Goal: Use online tool/utility

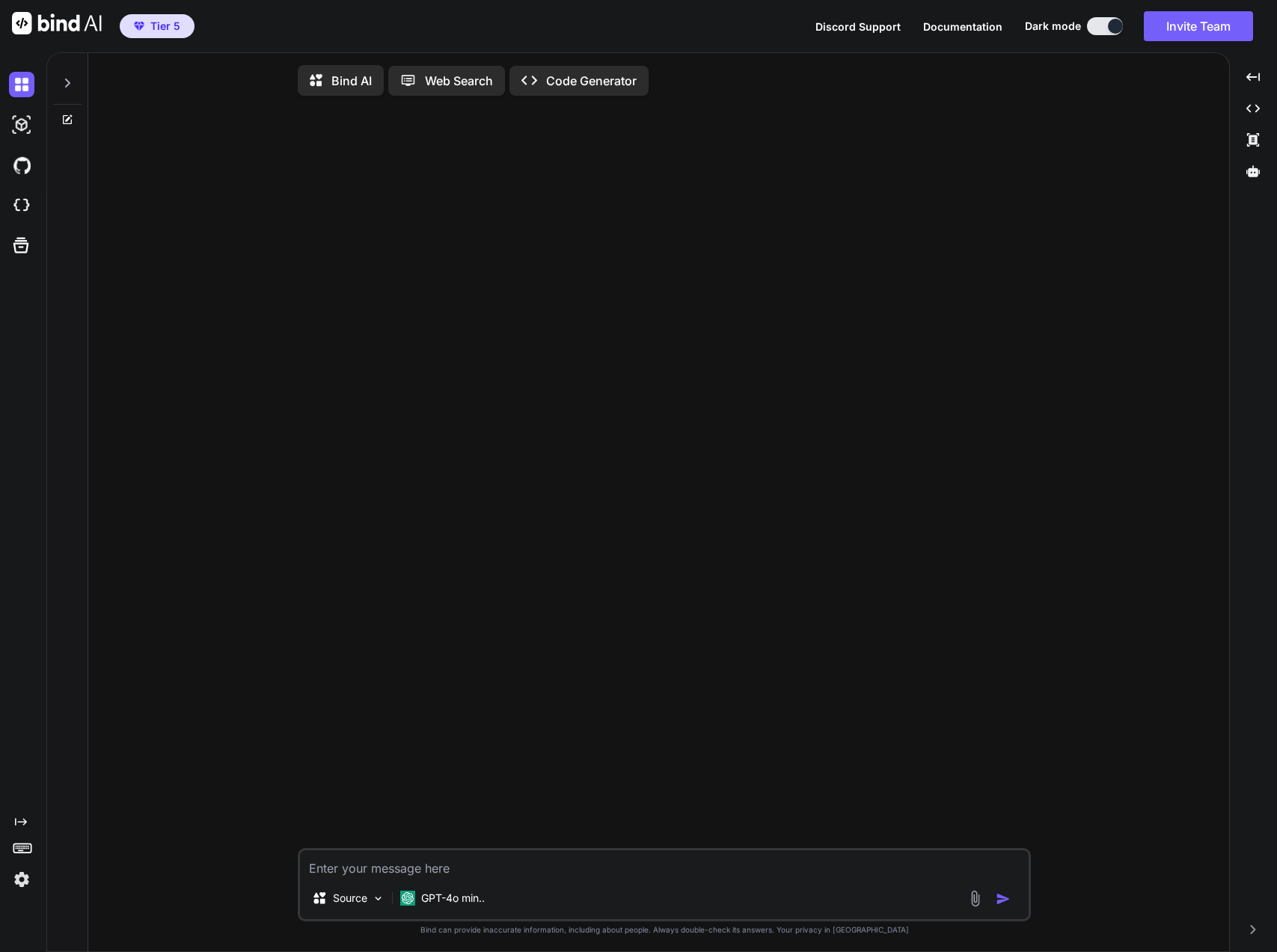
type textarea "x"
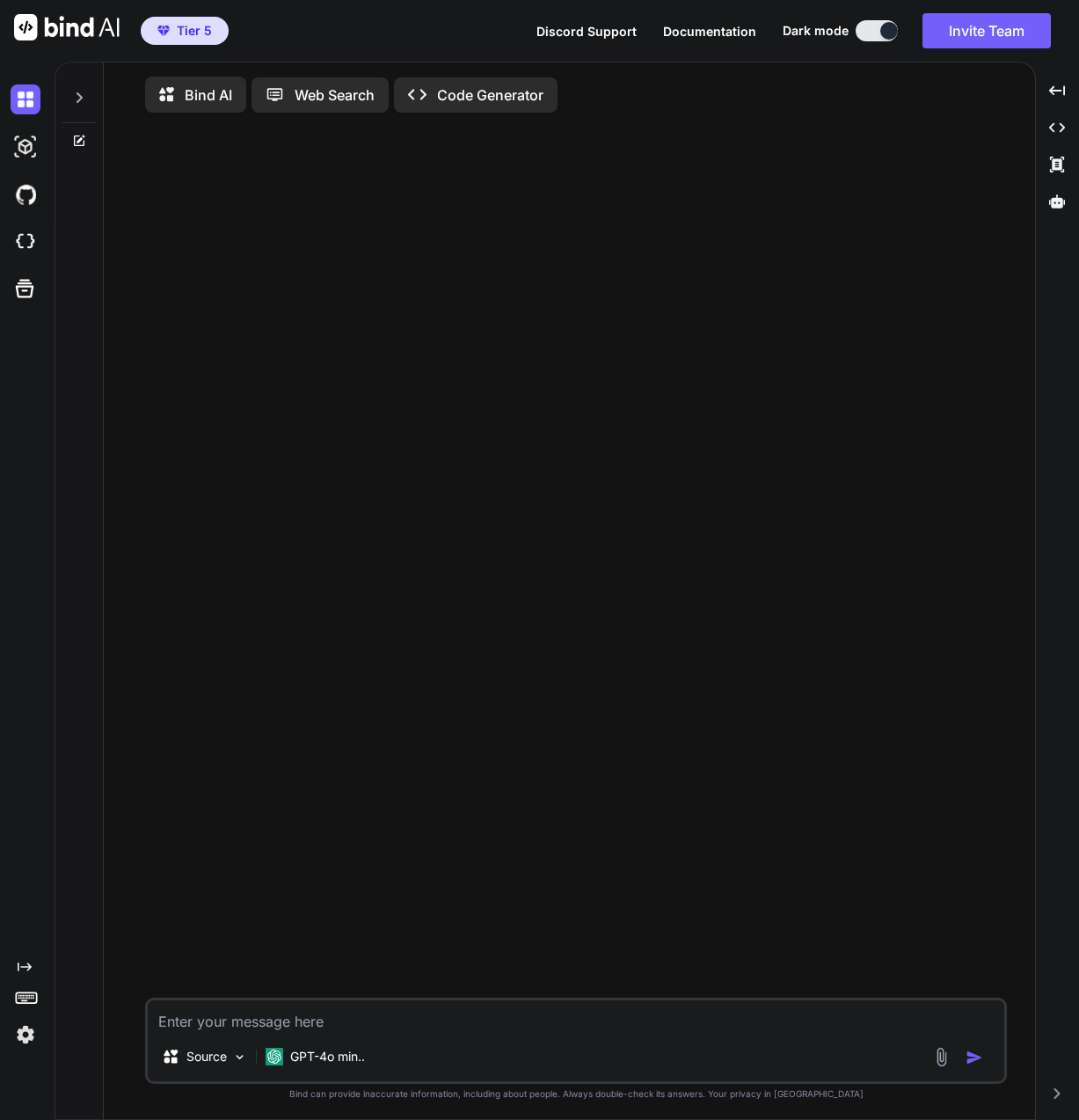
click at [32, 228] on img at bounding box center [26, 241] width 30 height 30
click at [22, 140] on img at bounding box center [26, 147] width 30 height 30
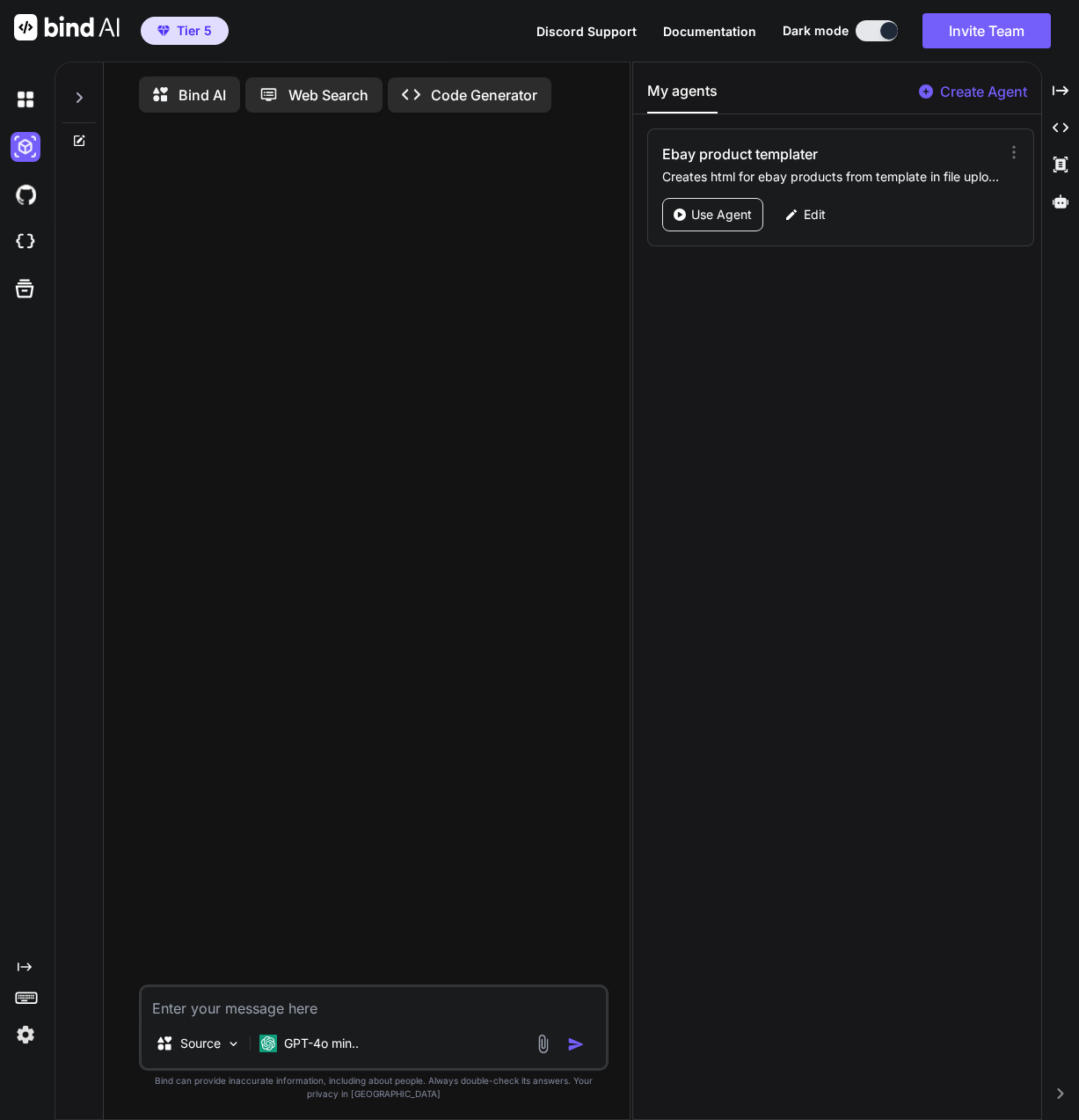
click at [714, 210] on p "Use Agent" at bounding box center [721, 215] width 61 height 18
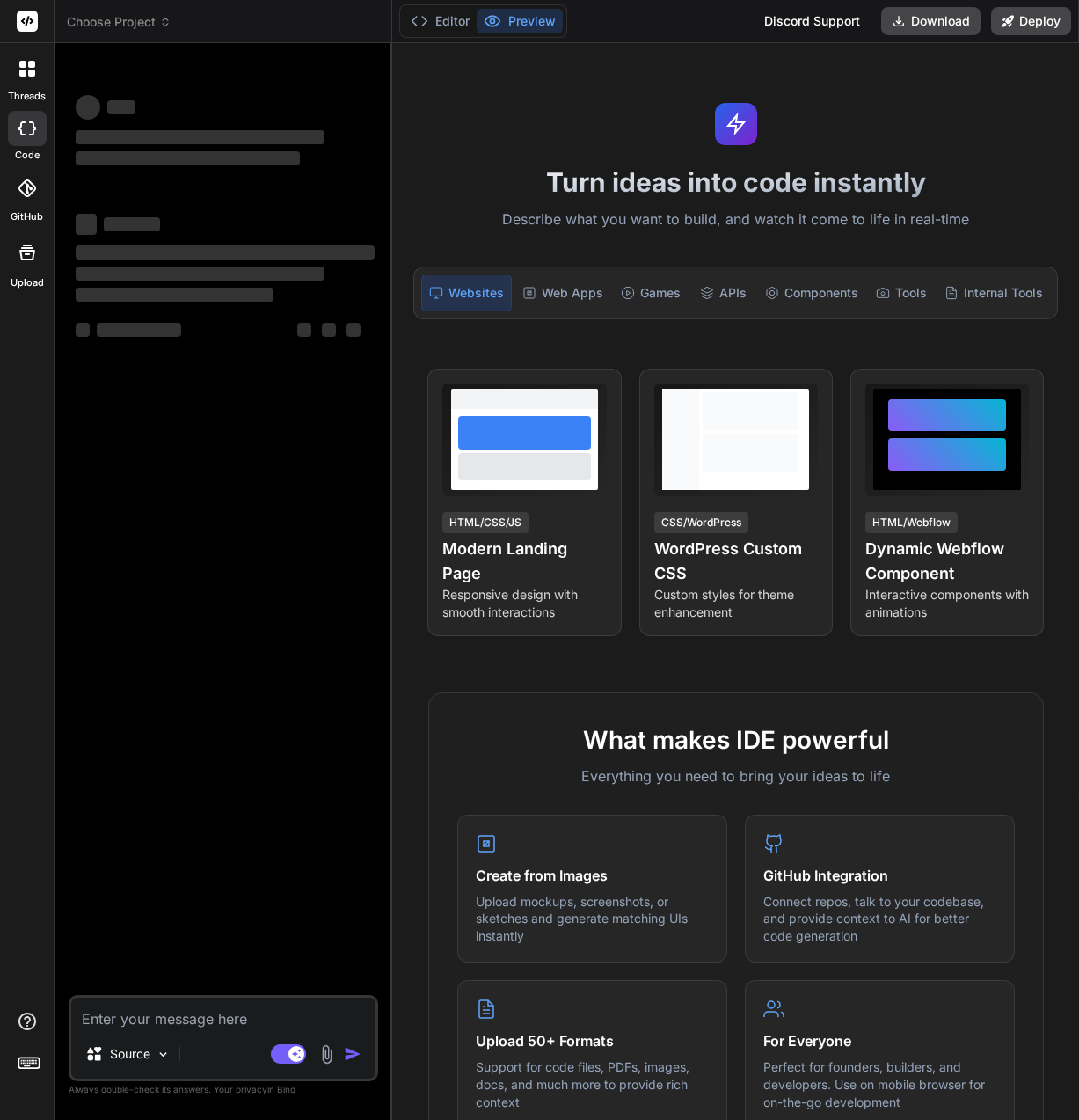
type textarea "x"
